Goal: Information Seeking & Learning: Learn about a topic

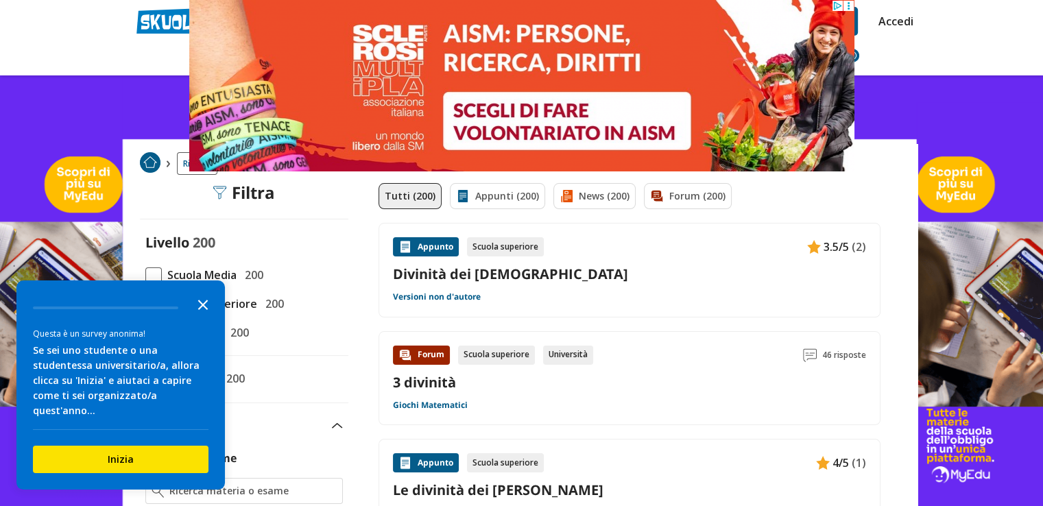
click at [205, 313] on icon "Close the survey" at bounding box center [202, 303] width 27 height 27
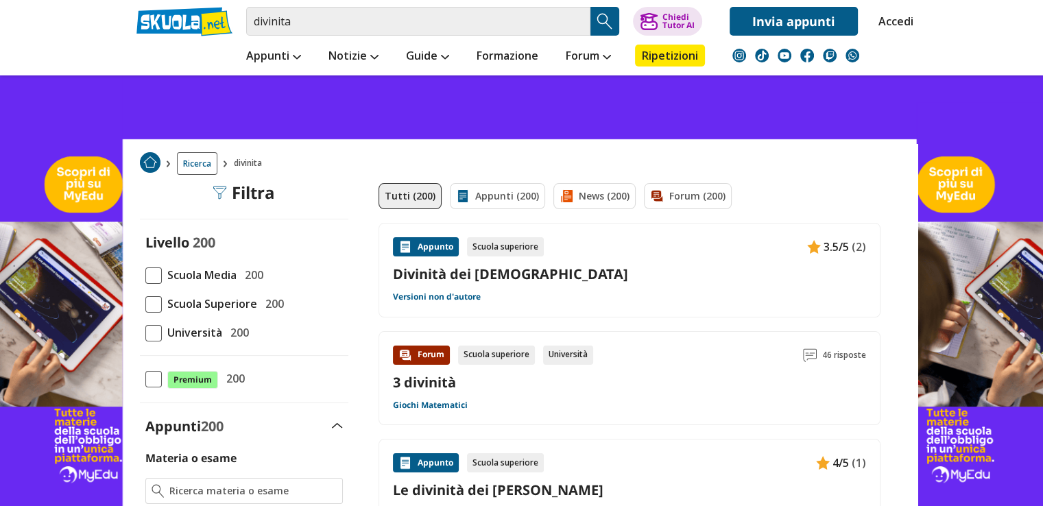
click at [160, 271] on span at bounding box center [153, 275] width 16 height 16
click at [145, 275] on input "Scuola Media 200" at bounding box center [145, 275] width 0 height 0
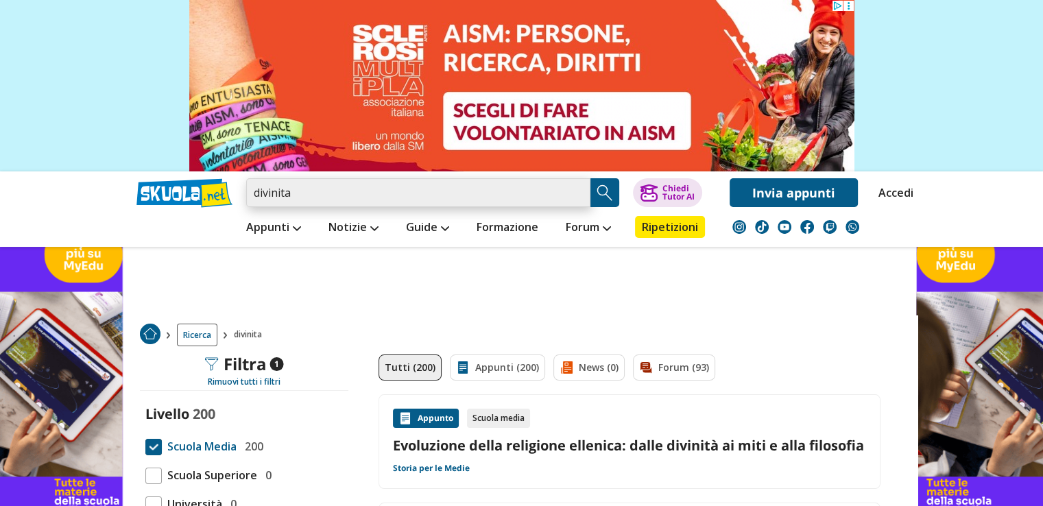
click at [458, 195] on input "divinita" at bounding box center [418, 192] width 344 height 29
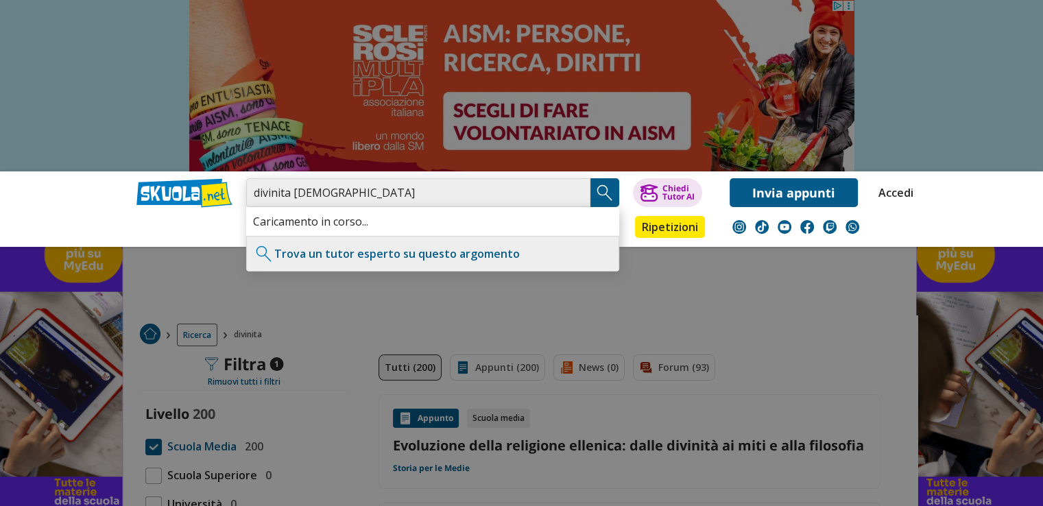
type input "divinita ISLAMICA"
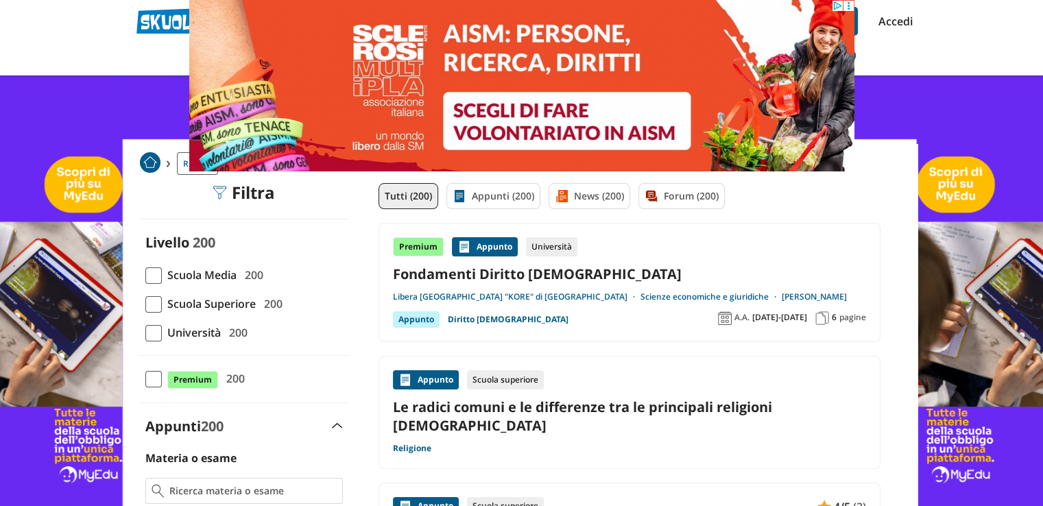
click at [149, 272] on span at bounding box center [153, 275] width 16 height 16
click at [145, 275] on input "Scuola Media 200" at bounding box center [145, 275] width 0 height 0
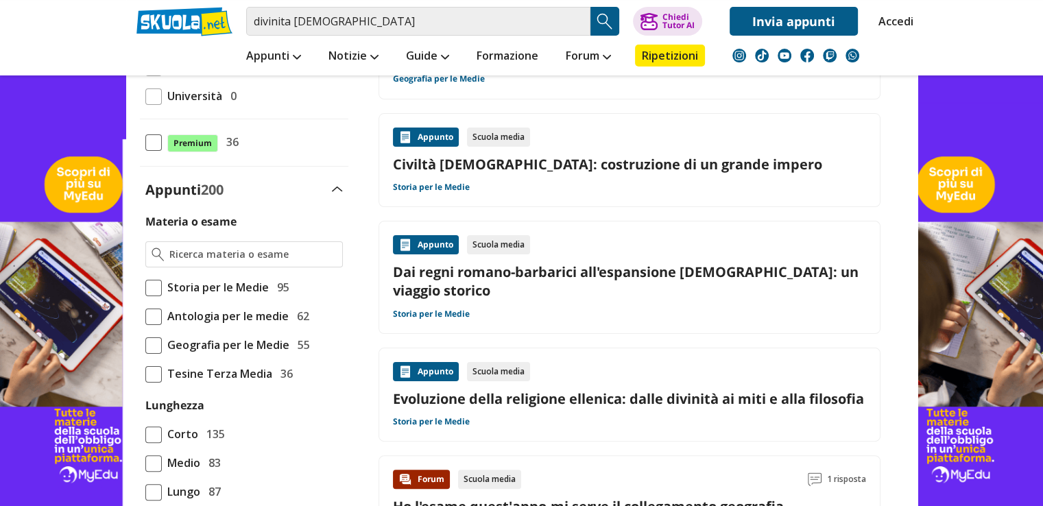
scroll to position [343, 0]
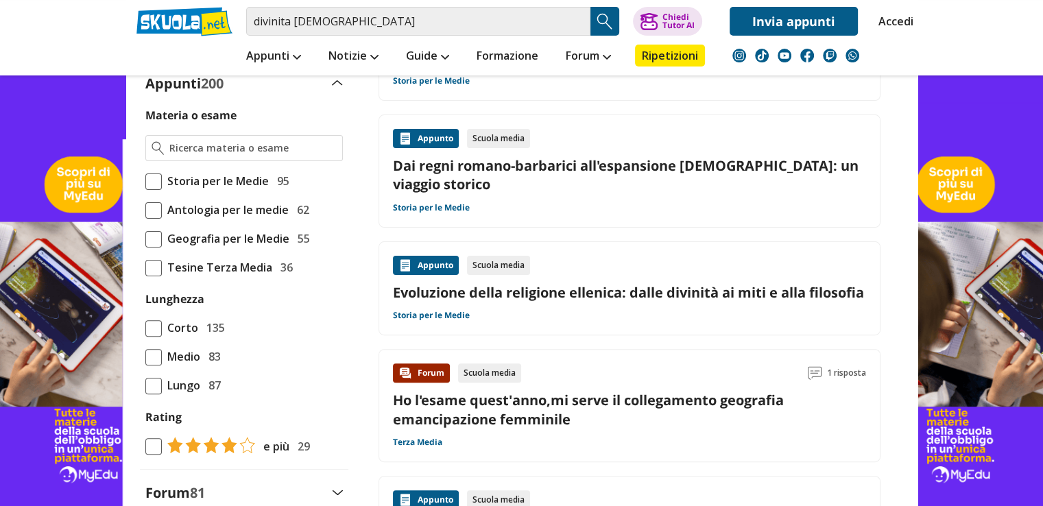
click at [507, 256] on div "Scuola media" at bounding box center [498, 265] width 63 height 19
